Goal: Task Accomplishment & Management: Complete application form

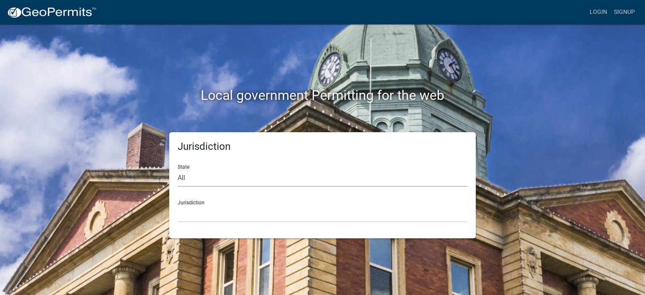
click at [247, 181] on select "All [US_STATE] [US_STATE] [US_STATE] [US_STATE] [US_STATE] [US_STATE] [US_STATE…" at bounding box center [323, 178] width 290 height 17
select select "[US_STATE]"
click at [178, 170] on select "All [US_STATE] [US_STATE] [US_STATE] [US_STATE] [US_STATE] [US_STATE] [US_STATE…" at bounding box center [323, 178] width 290 height 17
click at [244, 208] on select "[GEOGRAPHIC_DATA], [US_STATE] [GEOGRAPHIC_DATA], [US_STATE] [GEOGRAPHIC_DATA], …" at bounding box center [323, 213] width 290 height 17
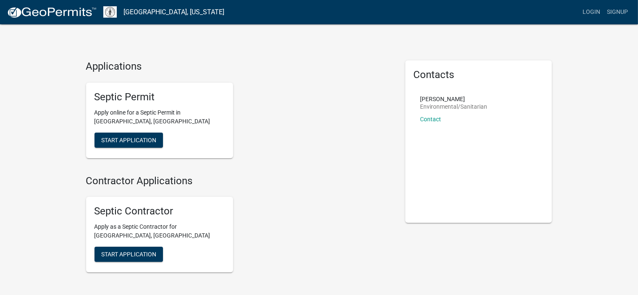
scroll to position [50, 0]
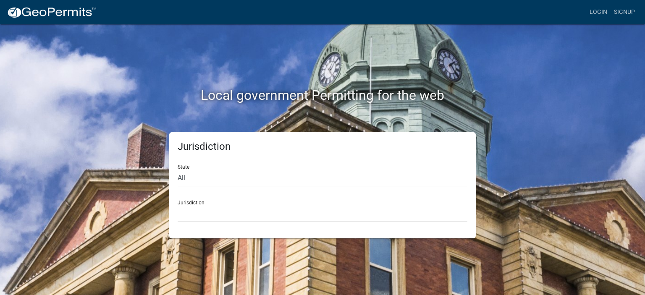
click at [229, 168] on div "State All [US_STATE] [US_STATE] [US_STATE] [US_STATE] [US_STATE] [US_STATE] [US…" at bounding box center [323, 172] width 290 height 29
click at [210, 180] on select "All [US_STATE] [US_STATE] [US_STATE] [US_STATE] [US_STATE] [US_STATE] [US_STATE…" at bounding box center [323, 178] width 290 height 17
select select "[US_STATE]"
click at [178, 170] on select "All [US_STATE] [US_STATE] [US_STATE] [US_STATE] [US_STATE] [US_STATE] [US_STATE…" at bounding box center [323, 178] width 290 height 17
click at [232, 211] on select "[GEOGRAPHIC_DATA], [US_STATE] [GEOGRAPHIC_DATA], [US_STATE] [GEOGRAPHIC_DATA], …" at bounding box center [323, 213] width 290 height 17
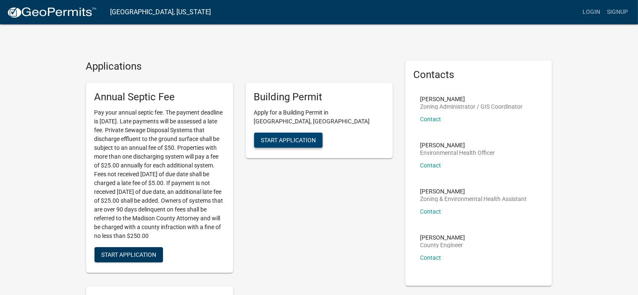
click at [289, 137] on span "Start Application" at bounding box center [288, 140] width 55 height 7
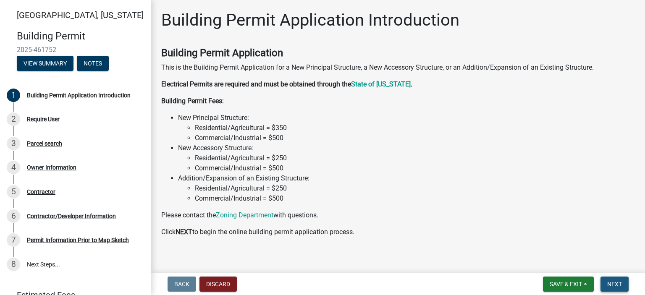
click at [615, 284] on span "Next" at bounding box center [614, 284] width 15 height 7
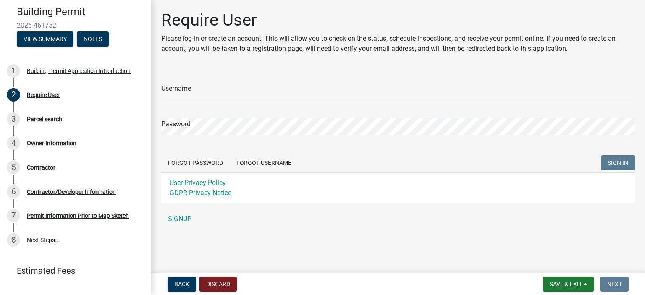
scroll to position [24, 0]
